Goal: Task Accomplishment & Management: Manage account settings

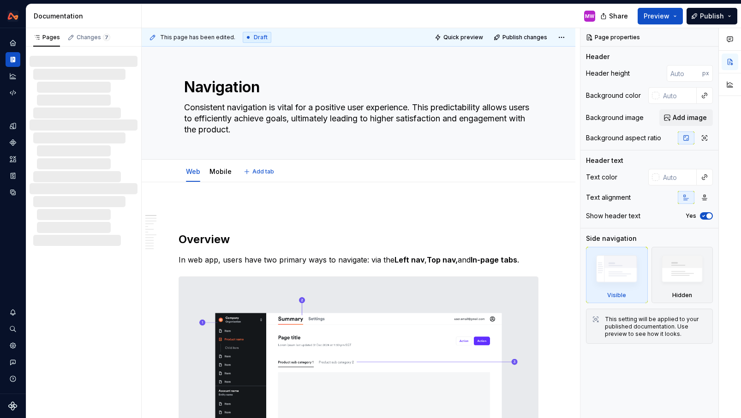
type textarea "*"
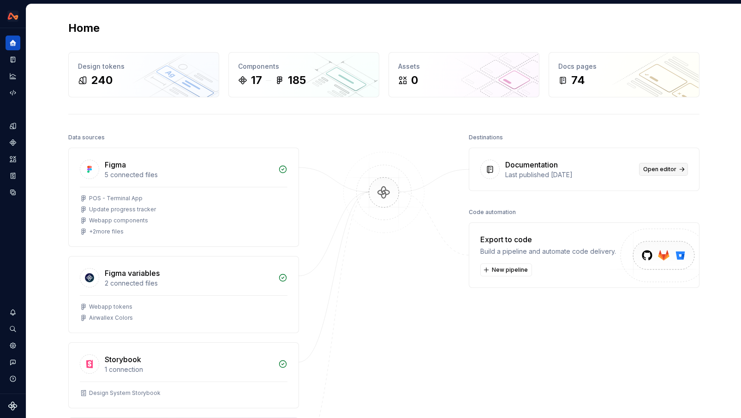
click at [672, 169] on span "Open editor" at bounding box center [659, 169] width 33 height 7
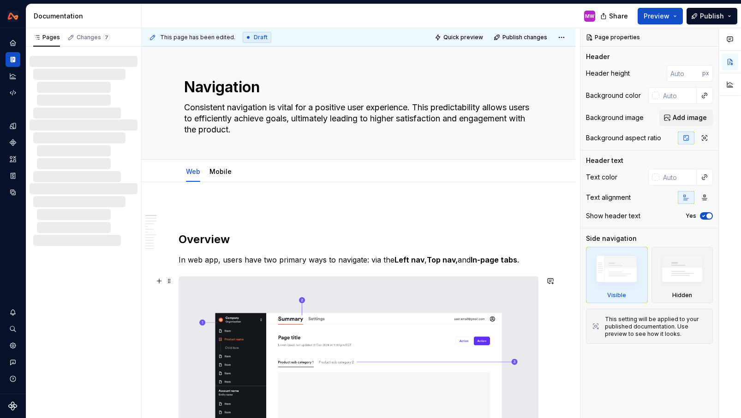
click at [522, 238] on h2 "Overview" at bounding box center [359, 239] width 360 height 15
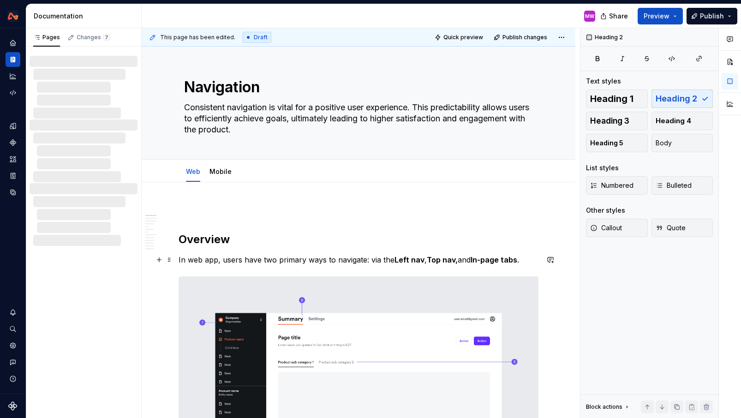
click at [520, 262] on p "In web app, users have two primary ways to navigate: via the Left nav , Top nav…" at bounding box center [359, 259] width 360 height 11
type textarea "*"
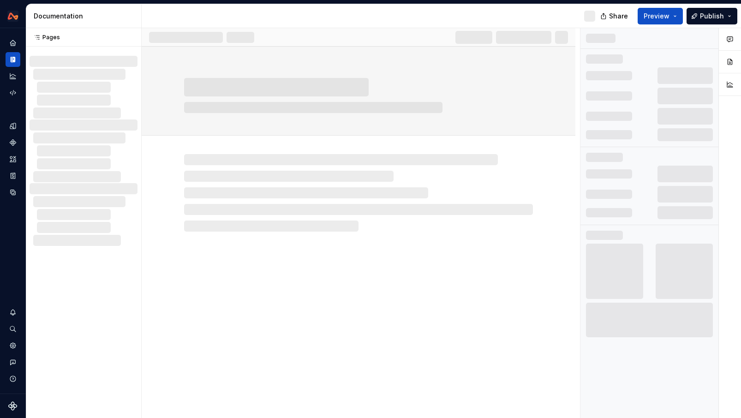
click at [246, 111] on div at bounding box center [358, 95] width 349 height 35
click at [173, 137] on div at bounding box center [359, 184] width 434 height 96
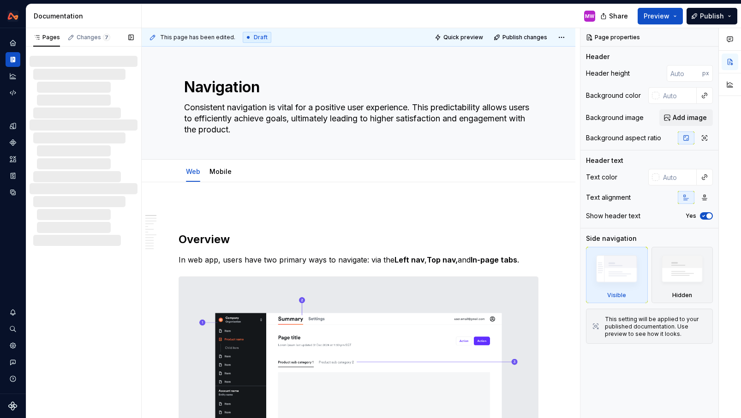
click at [83, 77] on div at bounding box center [85, 74] width 104 height 11
click at [13, 346] on icon "Settings" at bounding box center [13, 345] width 8 height 8
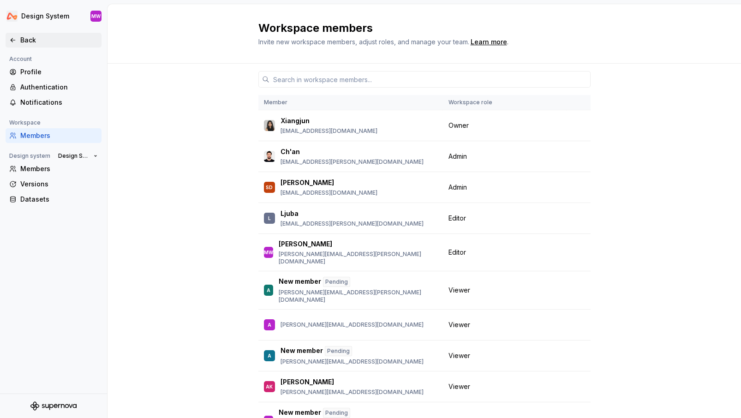
click at [24, 34] on div "Back" at bounding box center [54, 40] width 96 height 15
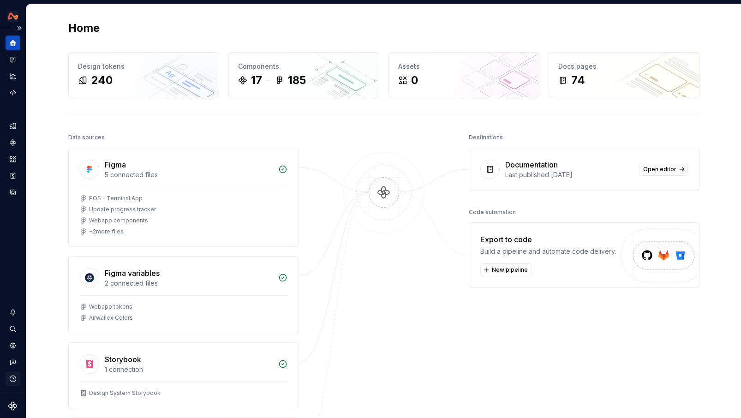
click at [13, 381] on icon "button" at bounding box center [13, 379] width 8 height 8
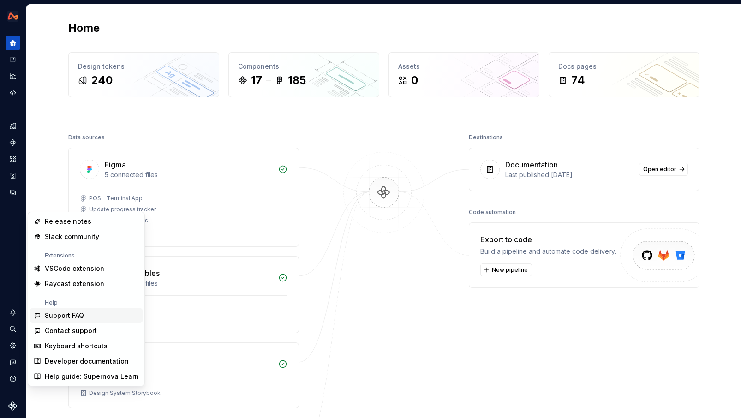
click at [74, 311] on div "Support FAQ" at bounding box center [64, 315] width 39 height 9
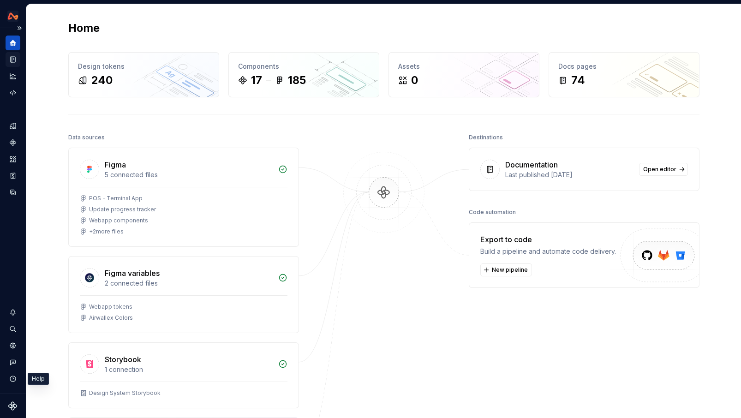
click at [14, 62] on icon "Documentation" at bounding box center [13, 60] width 5 height 6
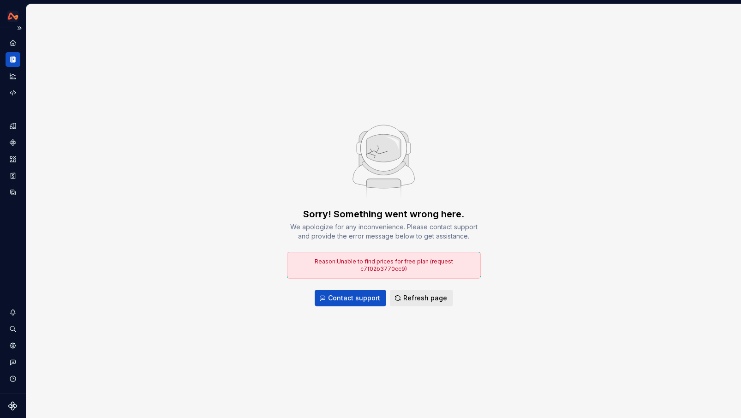
click at [411, 294] on span "Refresh page" at bounding box center [425, 297] width 44 height 9
click at [18, 49] on div "Home" at bounding box center [13, 43] width 15 height 15
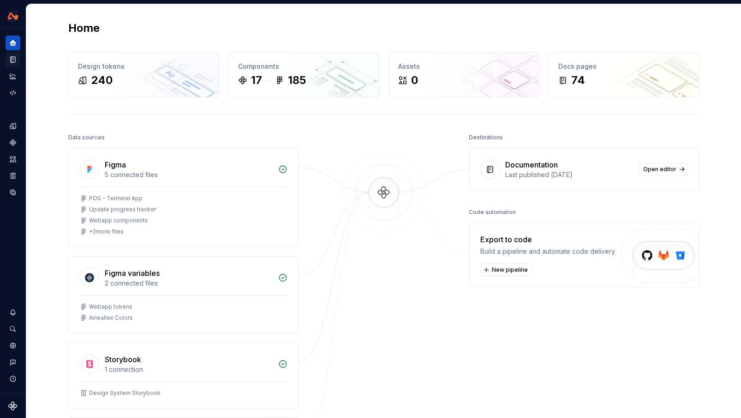
click at [518, 169] on div "Documentation" at bounding box center [531, 164] width 53 height 11
click at [679, 171] on link "Open editor" at bounding box center [663, 169] width 49 height 13
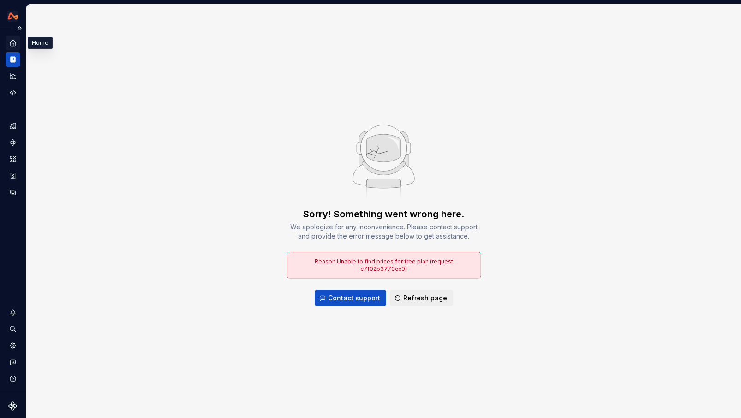
click at [13, 44] on icon "Home" at bounding box center [13, 43] width 8 height 8
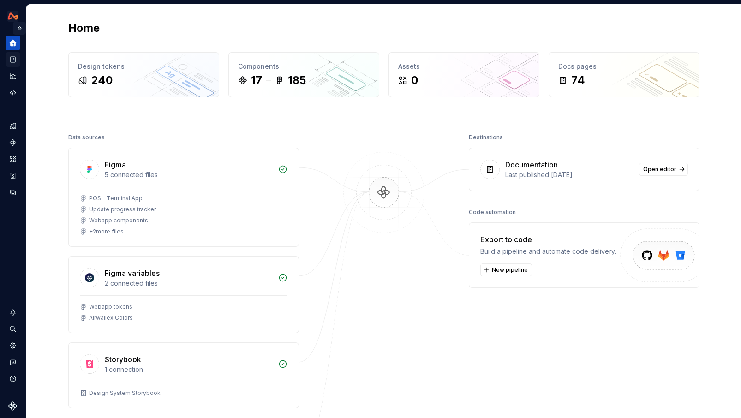
click at [20, 29] on button "Expand sidebar" at bounding box center [19, 28] width 13 height 13
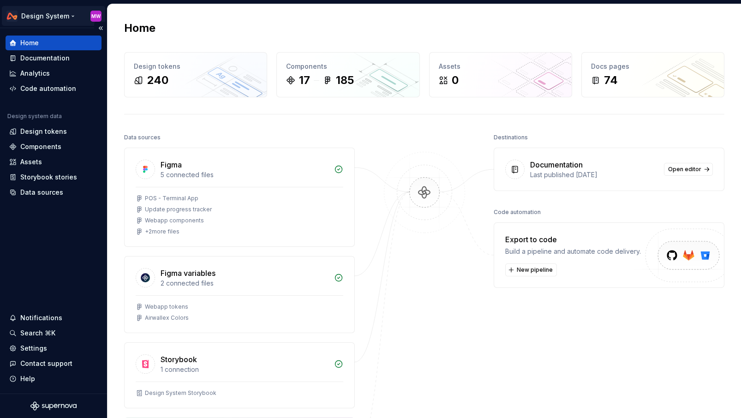
click at [96, 15] on html "Design System MW Home Documentation Analytics Code automation Design system dat…" at bounding box center [370, 209] width 741 height 418
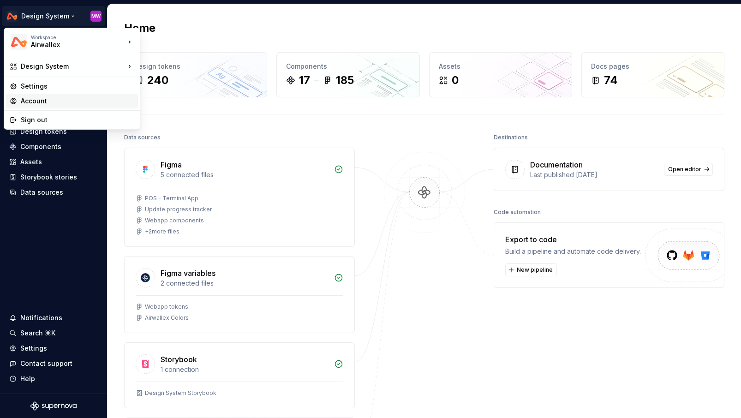
click at [45, 97] on div "Account" at bounding box center [77, 100] width 113 height 9
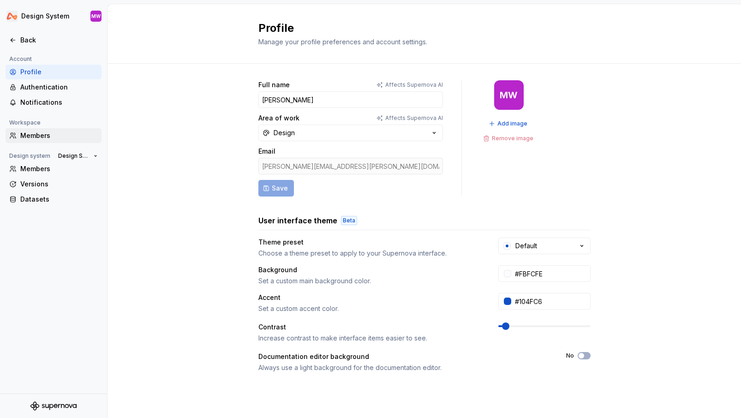
click at [34, 139] on div "Members" at bounding box center [58, 135] width 77 height 9
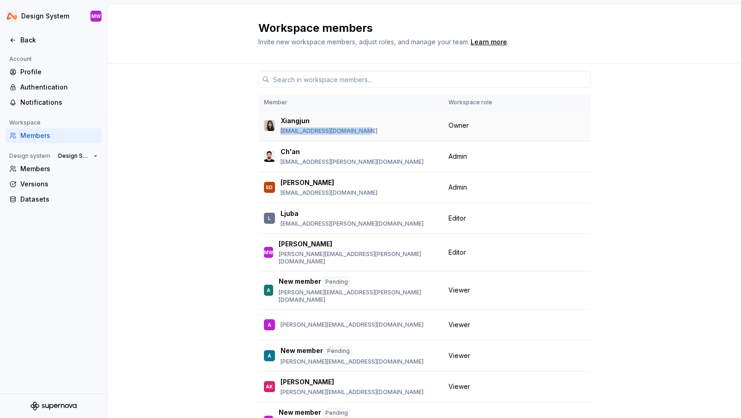
drag, startPoint x: 367, startPoint y: 129, endPoint x: 280, endPoint y: 131, distance: 87.7
click at [280, 131] on div "Xiangjun xiangjun.shi@airwallex.com" at bounding box center [350, 125] width 173 height 19
copy p "xiangjun.shi@airwallex.com"
click at [24, 38] on div "Back" at bounding box center [58, 40] width 77 height 9
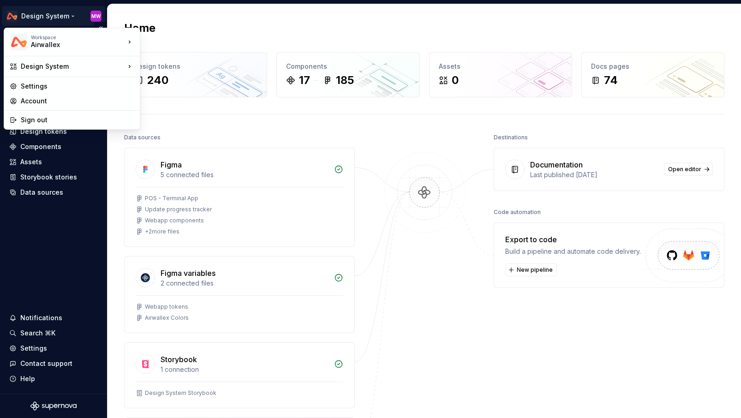
click at [40, 15] on html "Design System MW Home Documentation Analytics Code automation Design system dat…" at bounding box center [370, 209] width 741 height 418
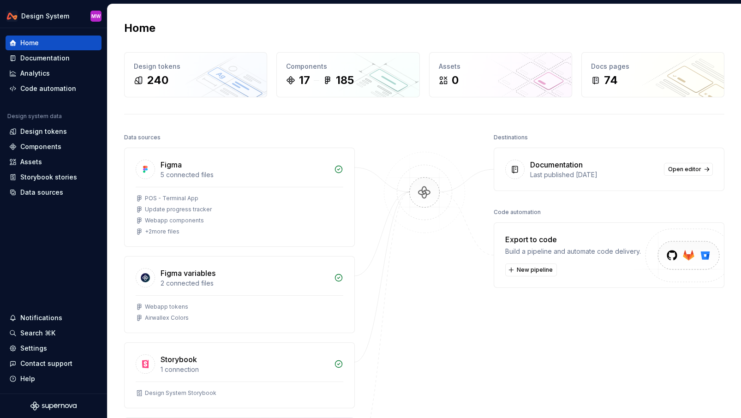
click at [143, 14] on html "Design System MW Home Documentation Analytics Code automation Design system dat…" at bounding box center [370, 209] width 741 height 418
click at [53, 60] on div "Documentation" at bounding box center [44, 58] width 49 height 9
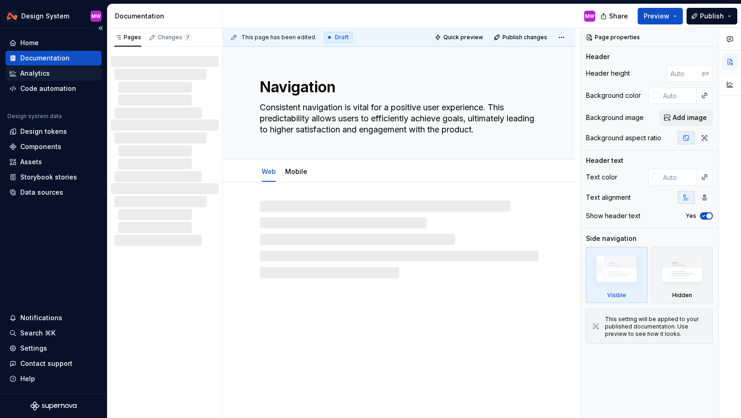
click at [42, 73] on div "Analytics" at bounding box center [35, 73] width 30 height 9
type textarea "*"
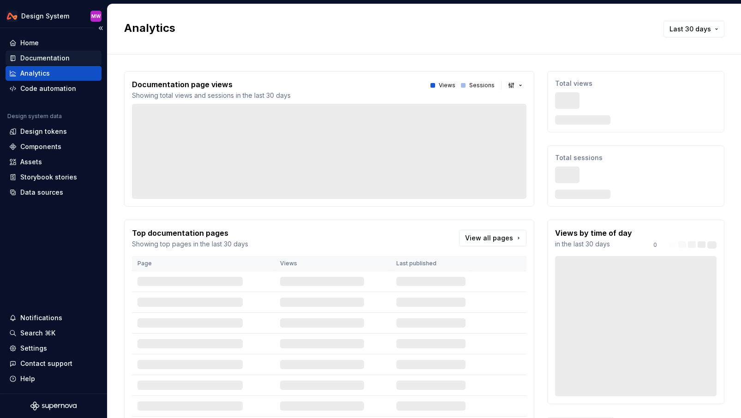
click at [42, 59] on div "Documentation" at bounding box center [44, 58] width 49 height 9
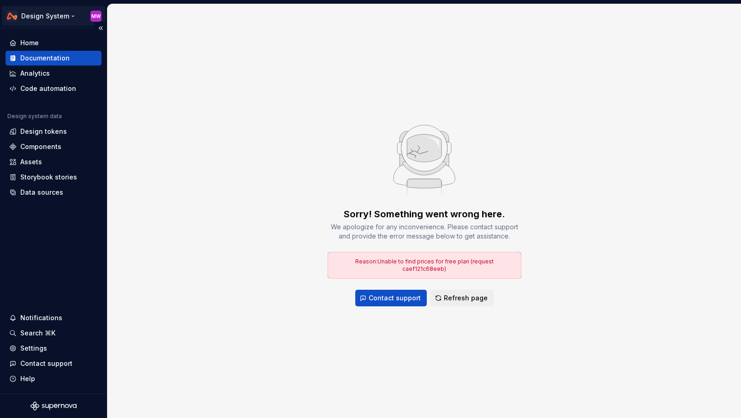
click at [68, 16] on html "Design System MW Home Documentation Analytics Code automation Design system dat…" at bounding box center [370, 209] width 741 height 418
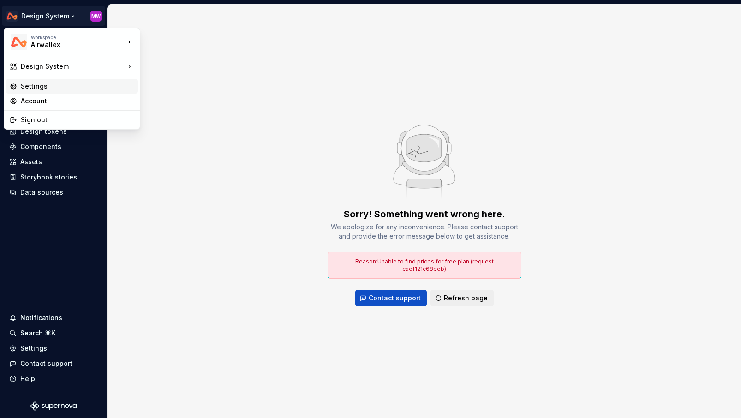
click at [36, 87] on div "Settings" at bounding box center [77, 86] width 113 height 9
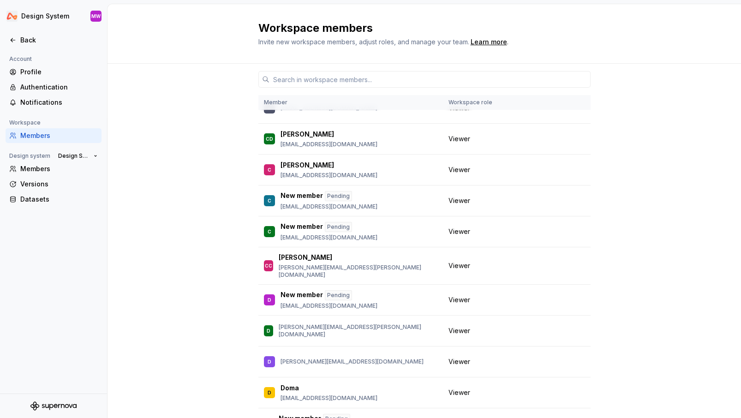
scroll to position [651, 0]
